Goal: Navigation & Orientation: Find specific page/section

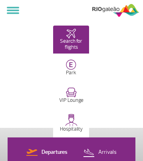
select select
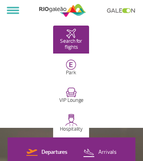
click at [62, 10] on img at bounding box center [62, 10] width 47 height 15
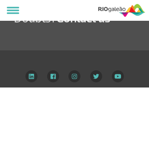
select select
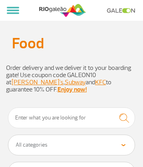
click at [62, 10] on img at bounding box center [62, 10] width 47 height 15
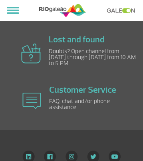
click at [92, 155] on img at bounding box center [93, 156] width 12 height 12
click at [71, 155] on img at bounding box center [71, 156] width 12 height 12
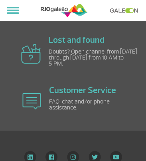
scroll to position [838, 0]
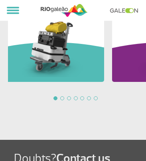
click at [125, 10] on link at bounding box center [126, 10] width 33 height 5
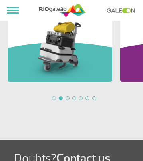
scroll to position [0, 113]
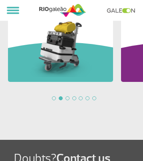
click at [123, 10] on link at bounding box center [122, 10] width 33 height 5
